Goal: Information Seeking & Learning: Understand process/instructions

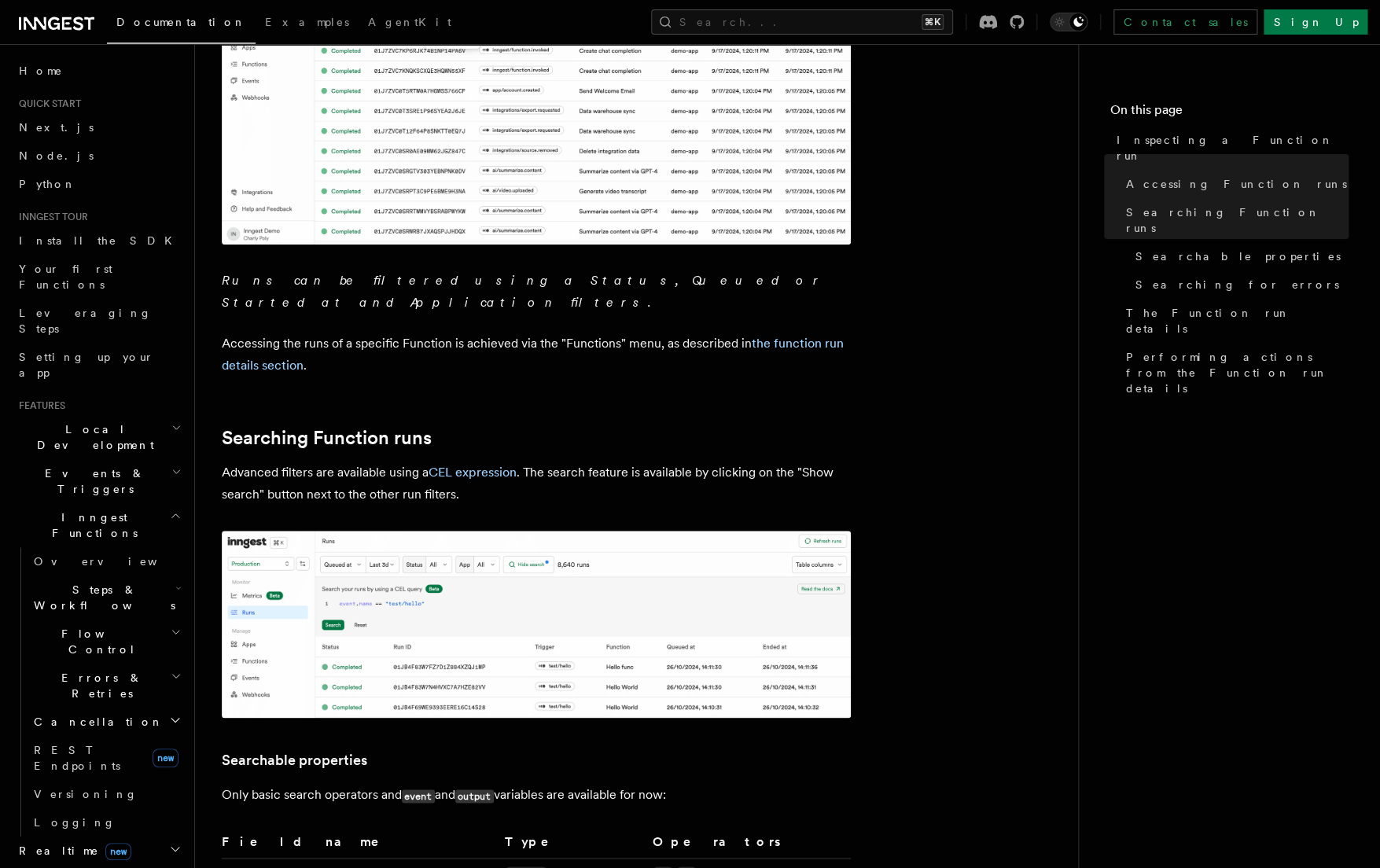
scroll to position [700, 0]
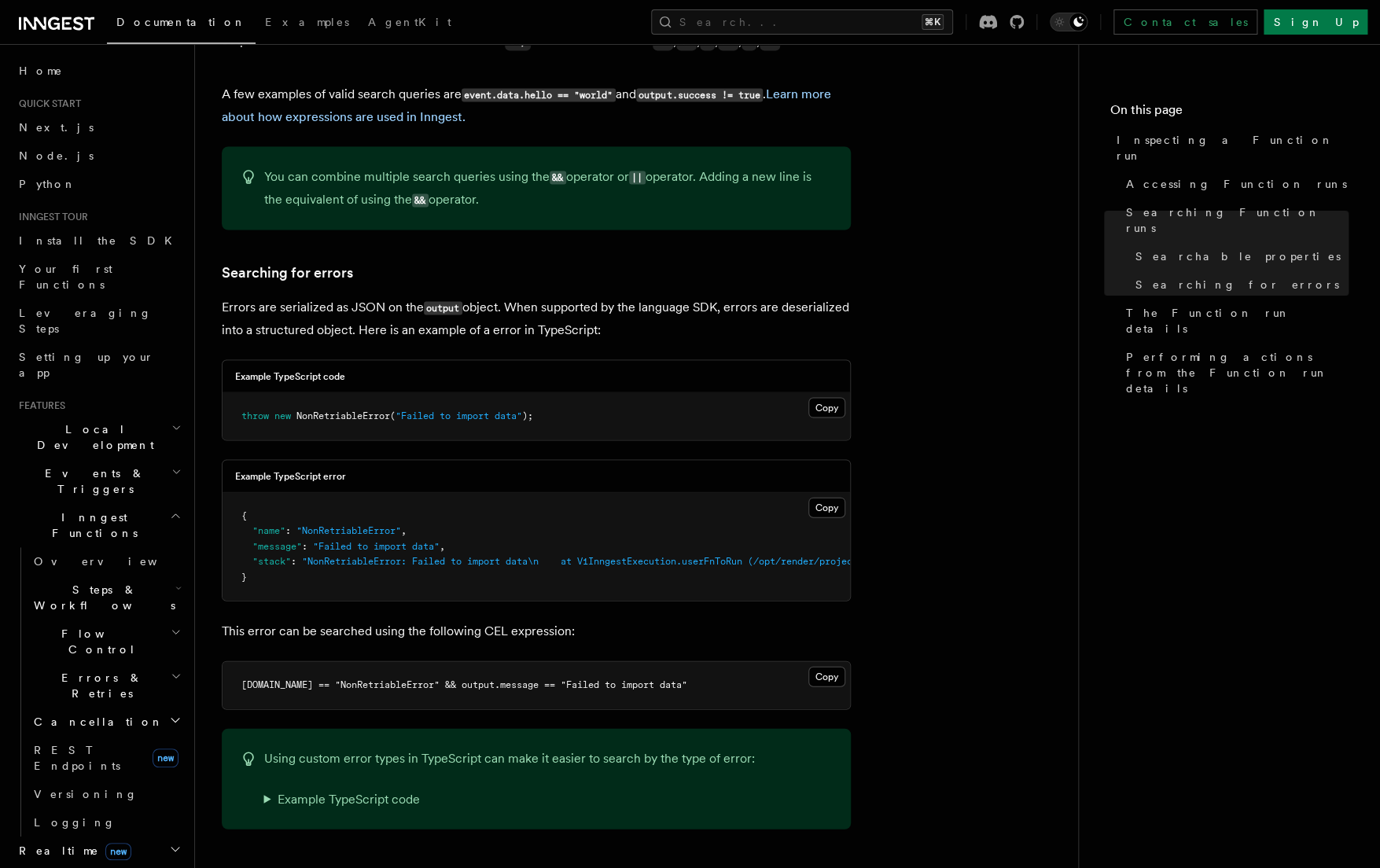
scroll to position [1303, 0]
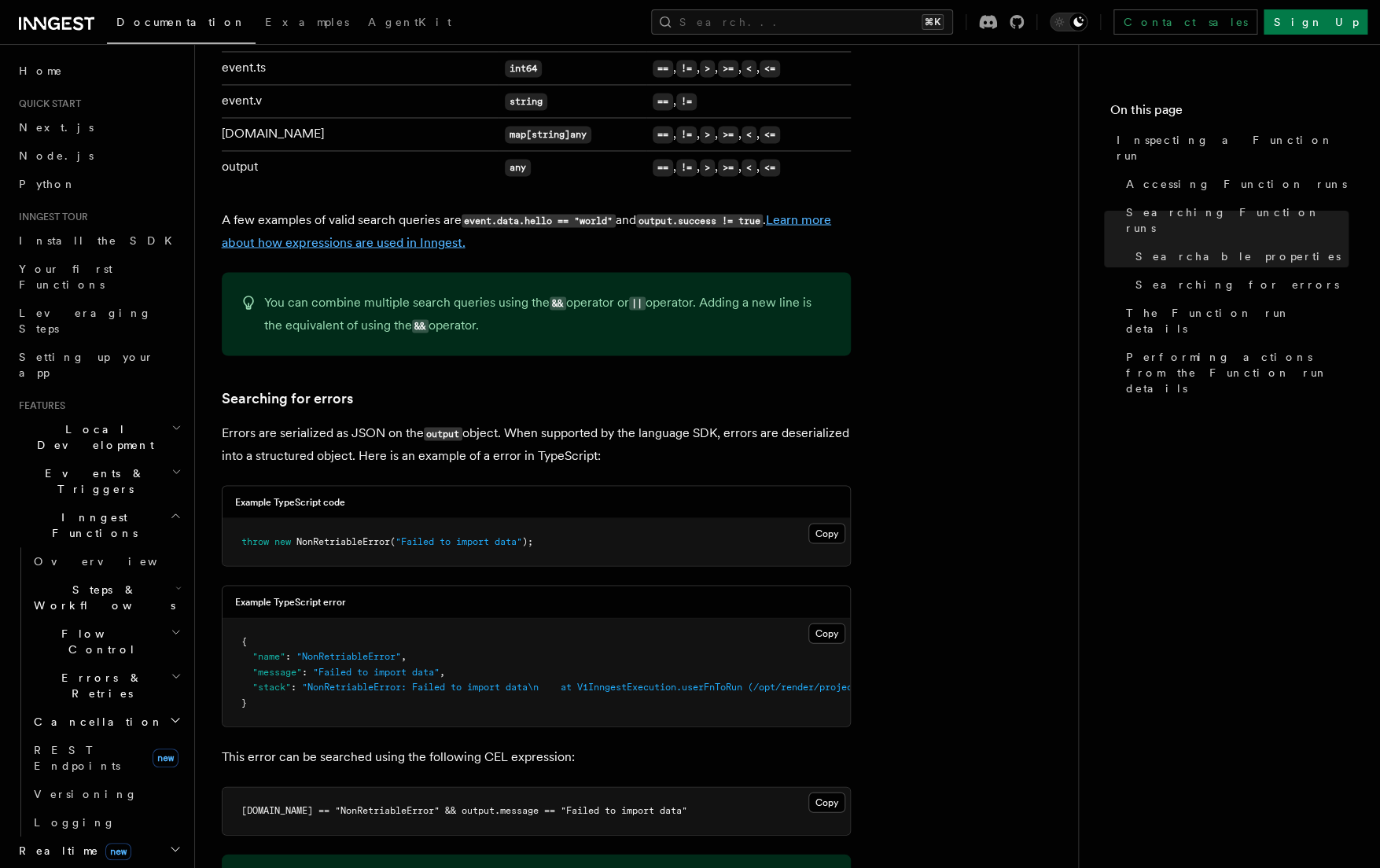
click at [424, 213] on link "Learn more about how expressions are used in Inngest." at bounding box center [526, 230] width 610 height 38
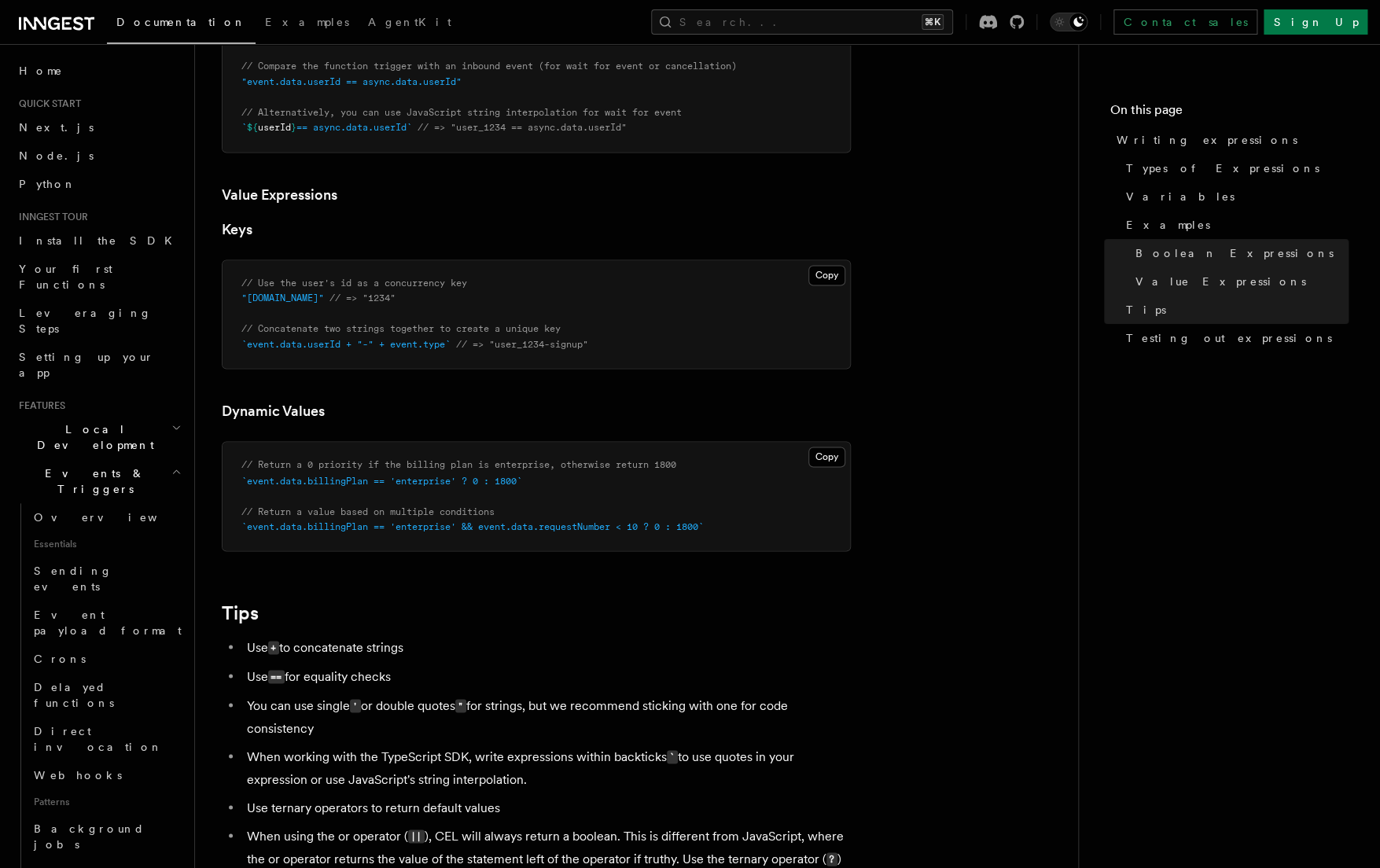
scroll to position [1608, 0]
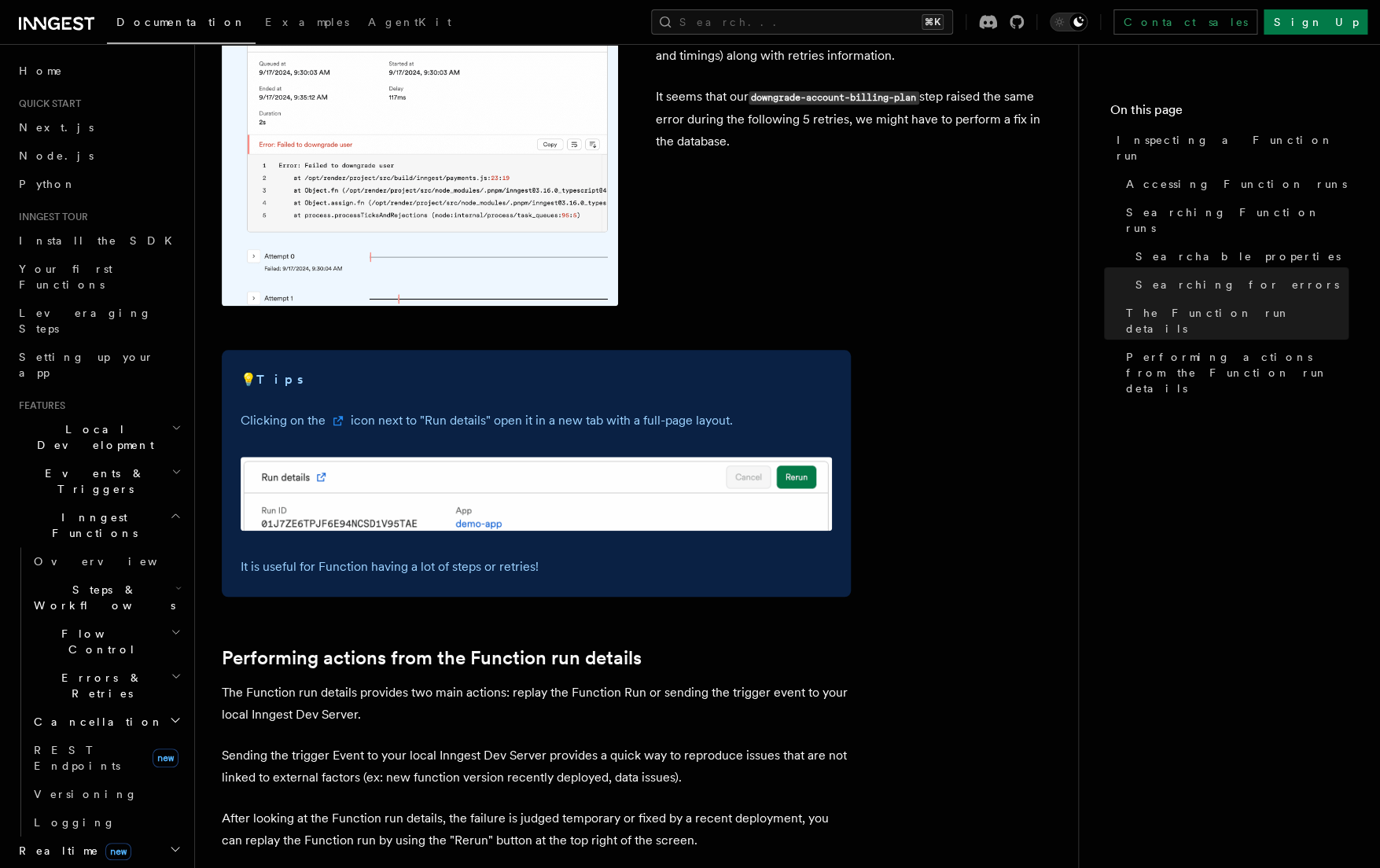
scroll to position [3512, 0]
